Goal: Task Accomplishment & Management: Manage account settings

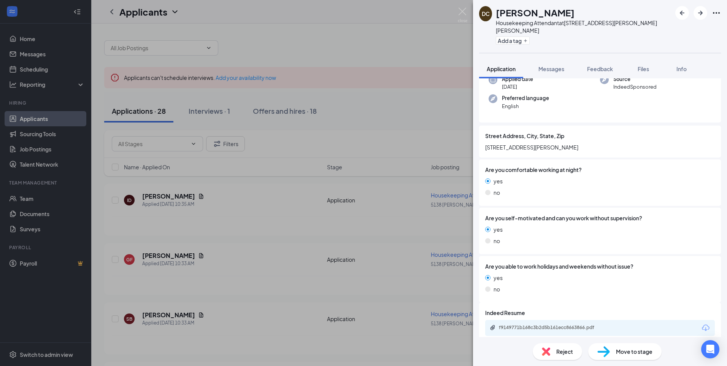
scroll to position [65, 0]
click at [541, 324] on div "f9149771b168c3b2d5b161ecc8663866.pdf" at bounding box center [552, 327] width 106 height 6
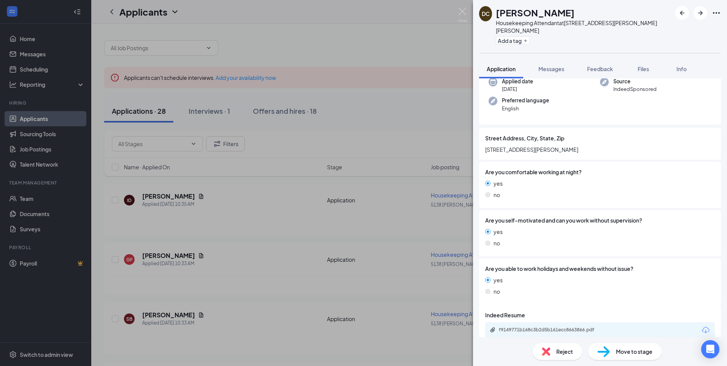
click at [569, 349] on span "Reject" at bounding box center [564, 351] width 17 height 8
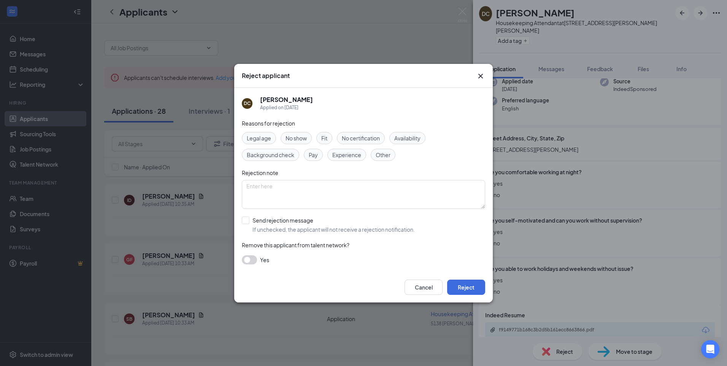
click at [299, 136] on span "No show" at bounding box center [296, 138] width 21 height 8
click at [467, 286] on button "Reject" at bounding box center [466, 287] width 38 height 15
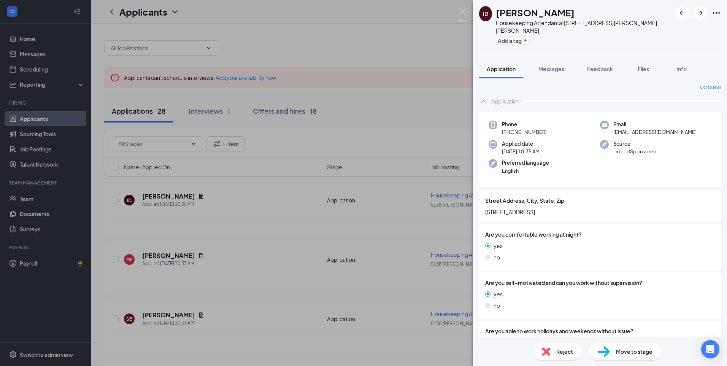
click at [256, 211] on div "ID [PERSON_NAME] Housekeeping Attendant at [STREET_ADDRESS][PERSON_NAME][PERSON…" at bounding box center [363, 183] width 727 height 366
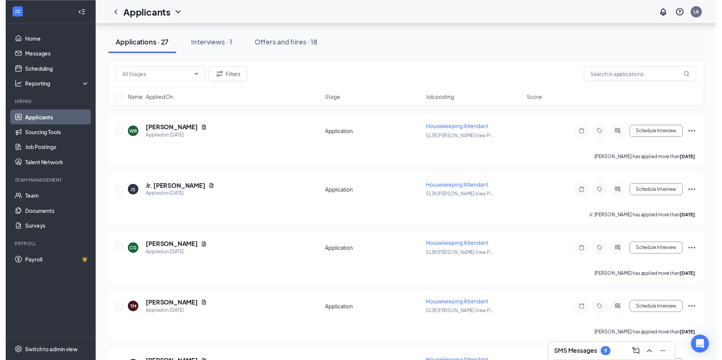
scroll to position [725, 0]
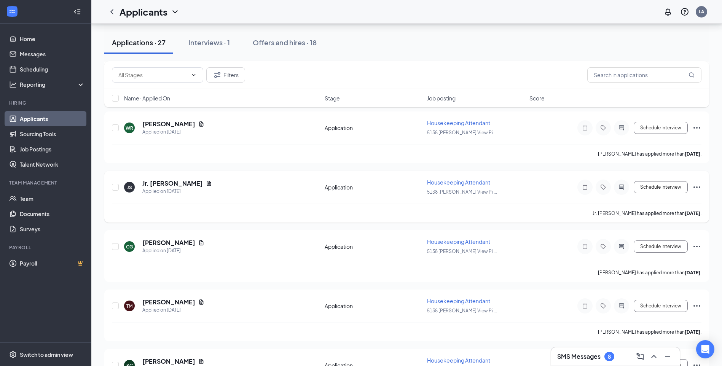
click at [375, 192] on div "[PERSON_NAME] [PERSON_NAME] Applied on [DATE] Application Housekeeping Attendan…" at bounding box center [406, 190] width 589 height 25
click at [358, 189] on div "Application" at bounding box center [373, 187] width 98 height 8
click at [206, 182] on icon "Document" at bounding box center [209, 183] width 6 height 6
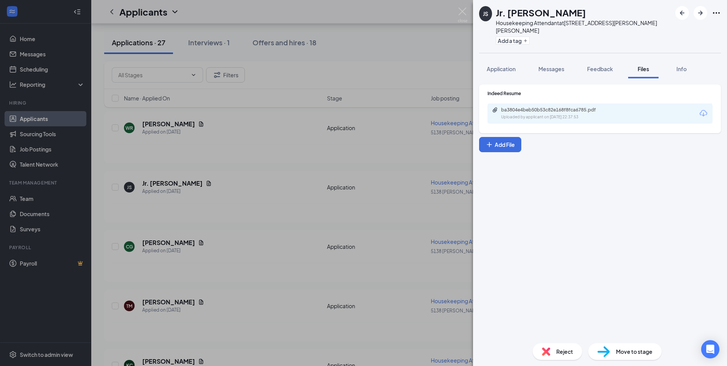
click at [565, 355] on span "Reject" at bounding box center [564, 351] width 17 height 8
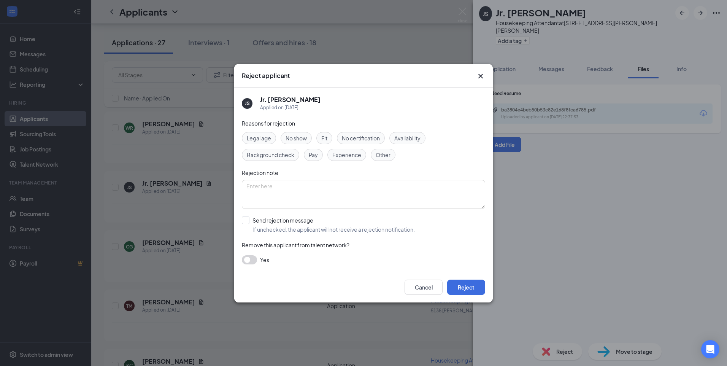
click at [408, 137] on span "Availability" at bounding box center [407, 138] width 26 height 8
click at [468, 281] on button "Reject" at bounding box center [466, 287] width 38 height 15
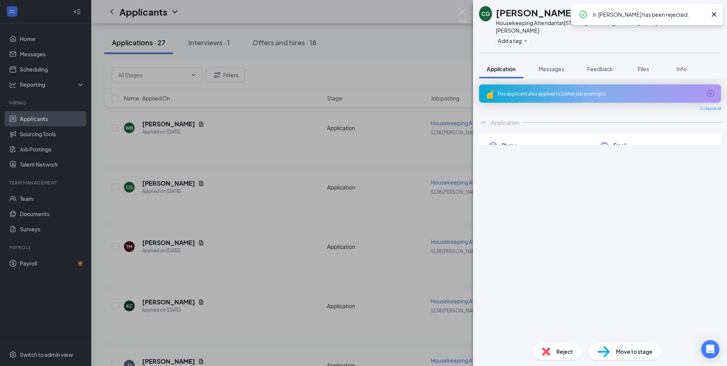
click at [202, 191] on div "CG [PERSON_NAME] Housekeeping Attendant at [STREET_ADDRESS][PERSON_NAME][PERSON…" at bounding box center [363, 183] width 727 height 366
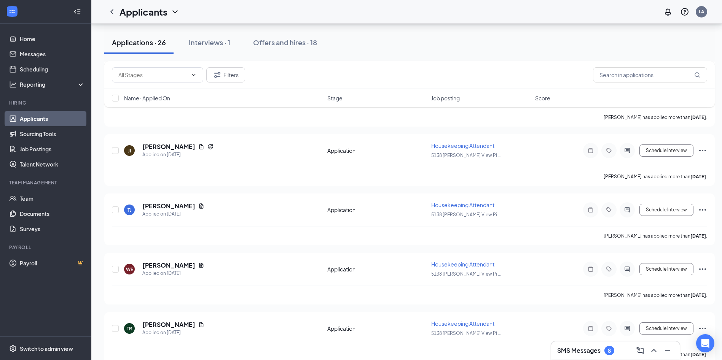
scroll to position [963, 0]
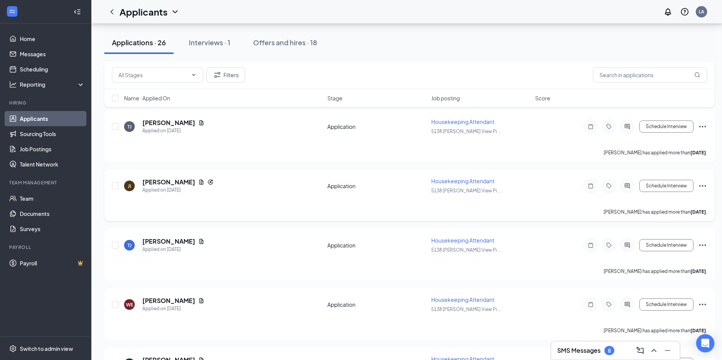
click at [278, 182] on div "JI [PERSON_NAME] Applied on [DATE]" at bounding box center [223, 186] width 199 height 16
click at [182, 179] on div "[PERSON_NAME]" at bounding box center [177, 182] width 71 height 8
click at [198, 182] on icon "Document" at bounding box center [201, 182] width 6 height 6
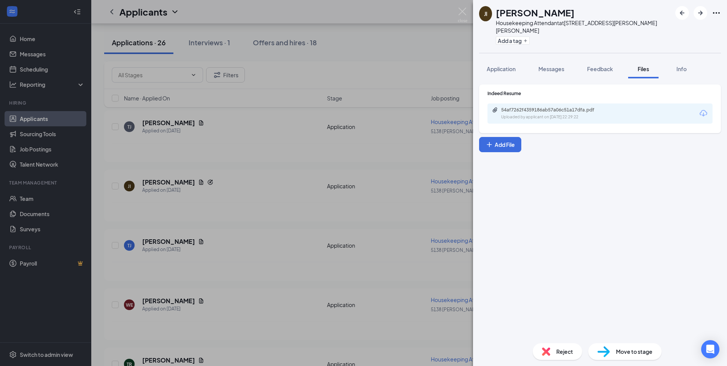
click at [558, 354] on span "Reject" at bounding box center [564, 351] width 17 height 8
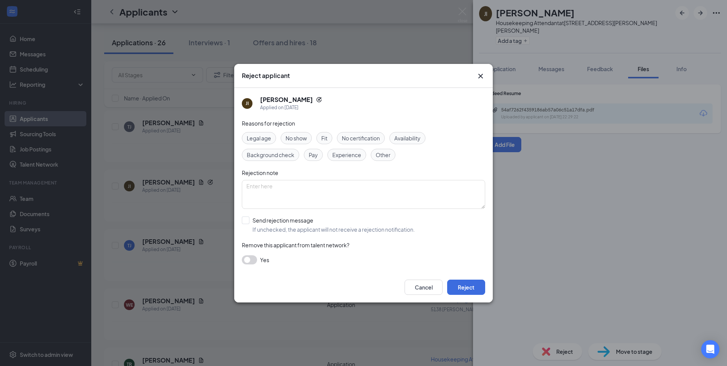
click at [384, 151] on span "Other" at bounding box center [383, 155] width 15 height 8
click at [462, 287] on button "Reject" at bounding box center [466, 287] width 38 height 15
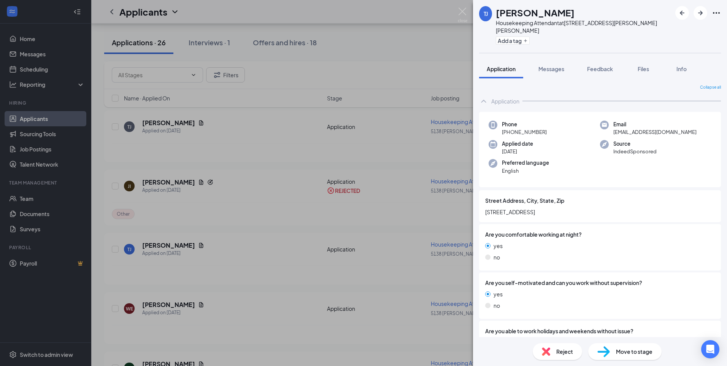
click at [274, 187] on div "[PERSON_NAME] Ta’[PERSON_NAME] Housekeeping Attendant at [STREET_ADDRESS][PERSO…" at bounding box center [363, 183] width 727 height 366
